Goal: Check status: Check status

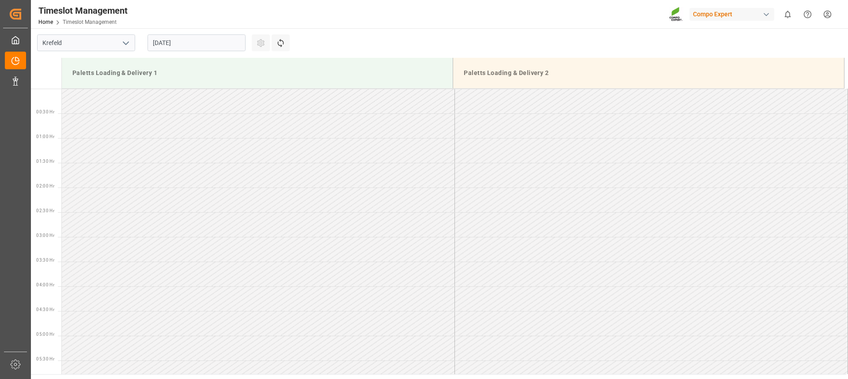
scroll to position [340, 0]
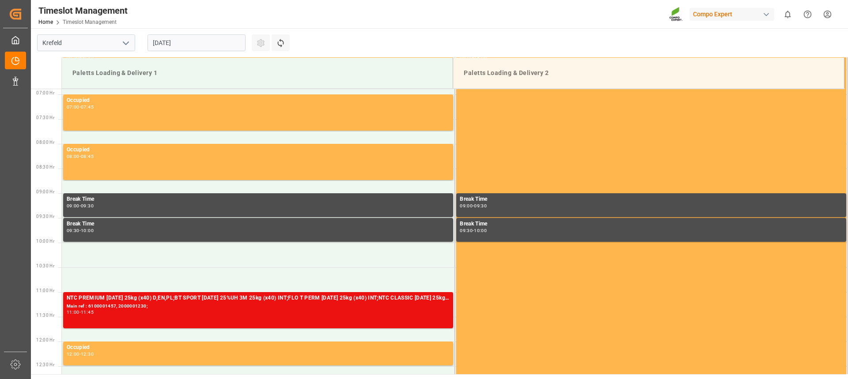
click at [193, 40] on input "[DATE]" at bounding box center [196, 42] width 98 height 17
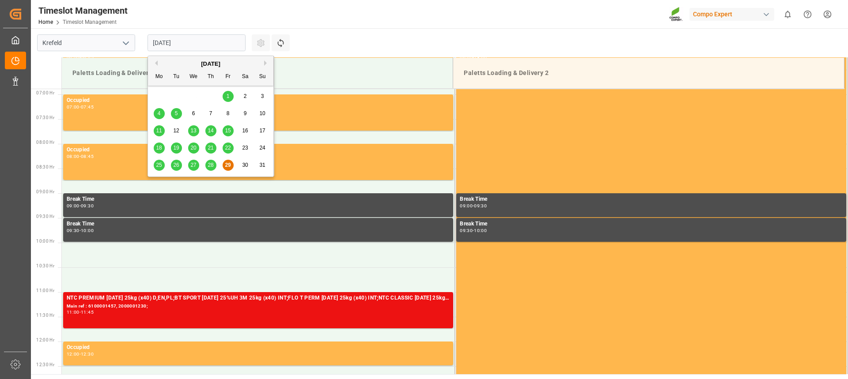
click at [228, 167] on span "29" at bounding box center [228, 165] width 6 height 6
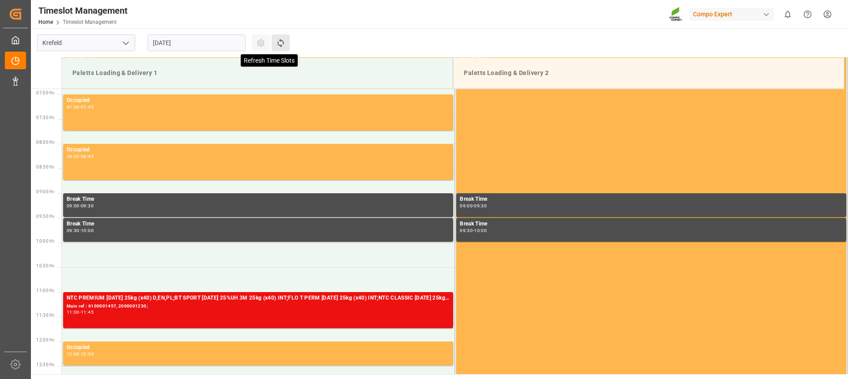
click at [276, 47] on icon at bounding box center [280, 42] width 9 height 9
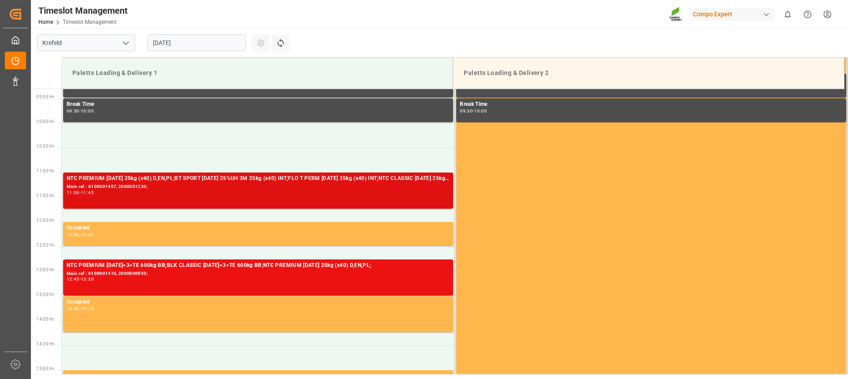
scroll to position [416, 0]
